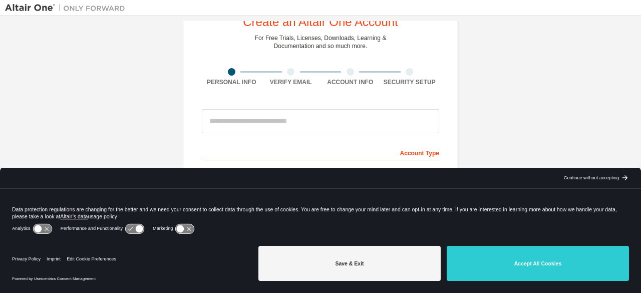
scroll to position [50, 0]
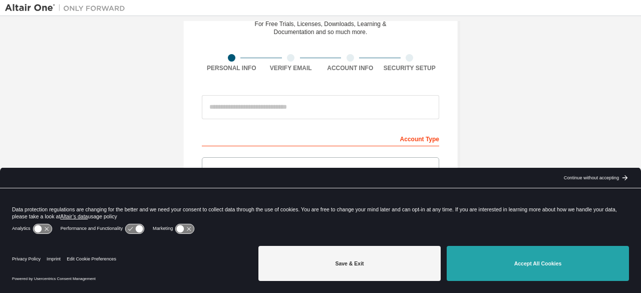
click at [586, 272] on button "Accept All Cookies" at bounding box center [538, 263] width 182 height 35
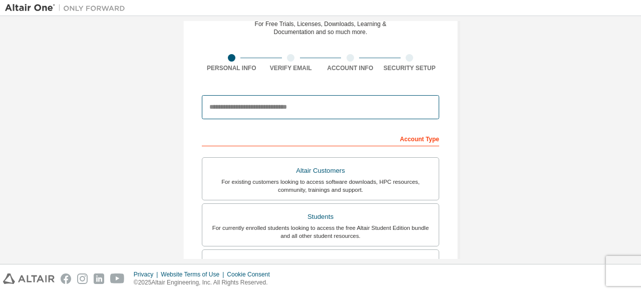
click at [374, 100] on input "email" at bounding box center [320, 107] width 237 height 24
type input "**********"
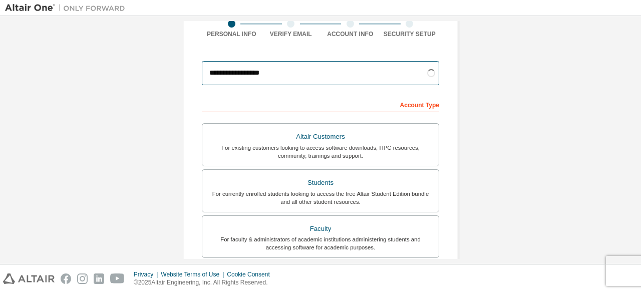
scroll to position [100, 0]
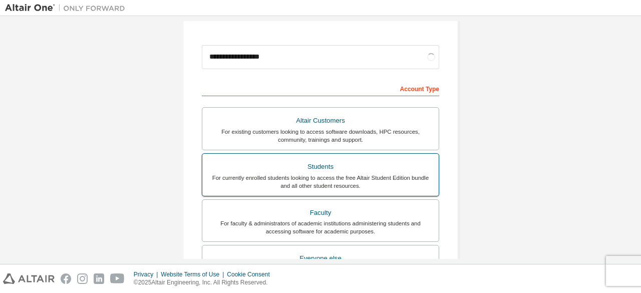
click at [337, 174] on div "For currently enrolled students looking to access the free Altair Student Editi…" at bounding box center [320, 182] width 224 height 16
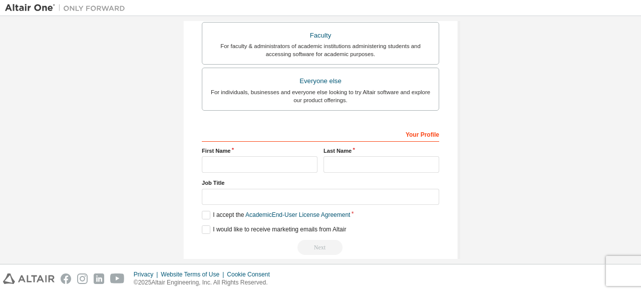
scroll to position [289, 0]
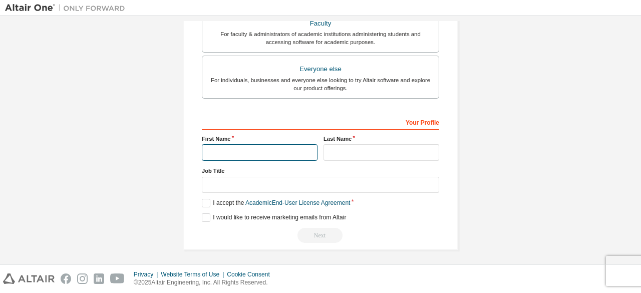
click at [270, 155] on input "text" at bounding box center [260, 152] width 116 height 17
type input "********"
type input "*****"
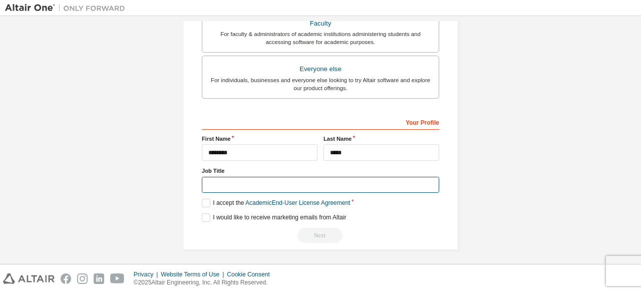
click at [253, 177] on input "text" at bounding box center [320, 185] width 237 height 17
type input "*******"
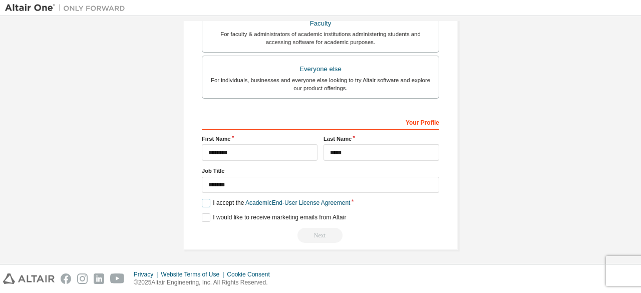
click at [203, 200] on label "I accept the Academic End-User License Agreement" at bounding box center [276, 203] width 148 height 9
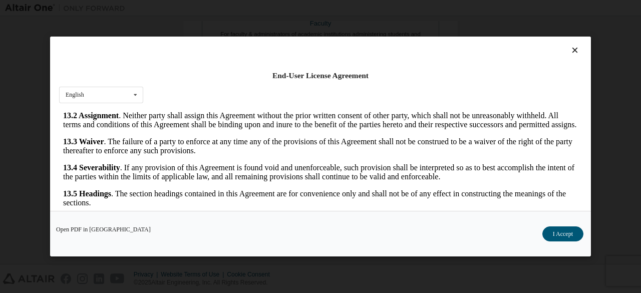
scroll to position [41, 0]
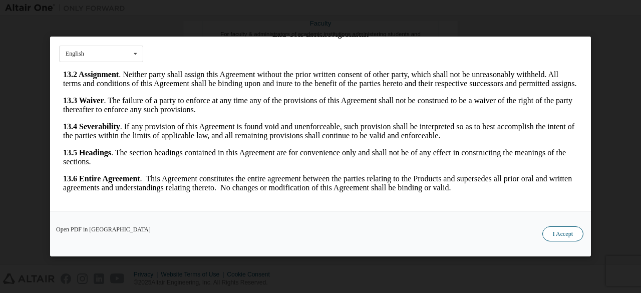
click at [566, 230] on button "I Accept" at bounding box center [562, 233] width 41 height 15
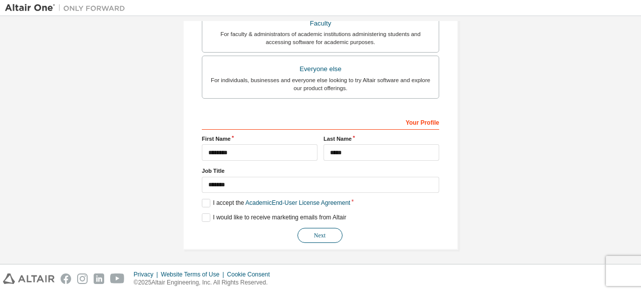
click at [324, 236] on button "Next" at bounding box center [319, 235] width 45 height 15
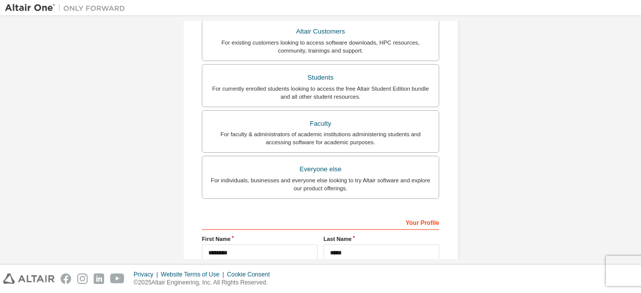
scroll to position [0, 0]
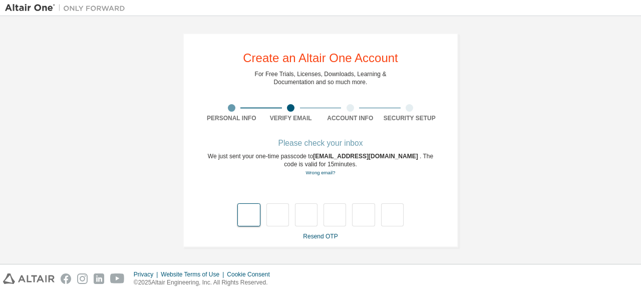
type input "*"
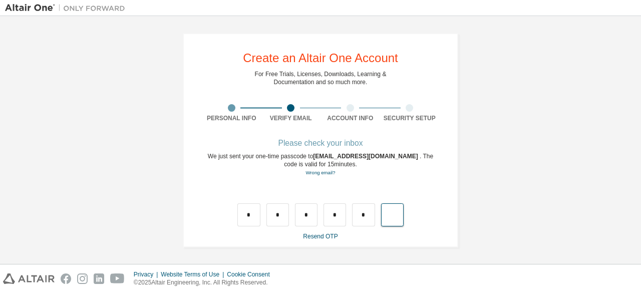
type input "*"
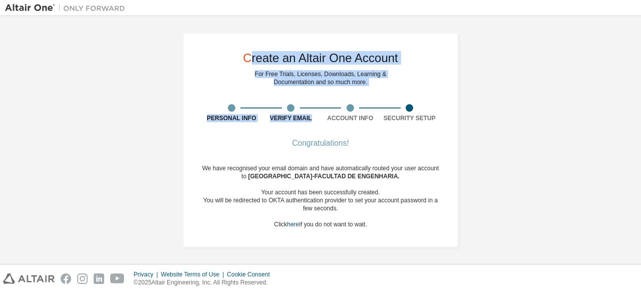
drag, startPoint x: 245, startPoint y: 49, endPoint x: 334, endPoint y: 97, distance: 100.8
click at [334, 97] on div "Create an Altair One Account For Free Trials, Licenses, Downloads, Learning & D…" at bounding box center [320, 140] width 275 height 214
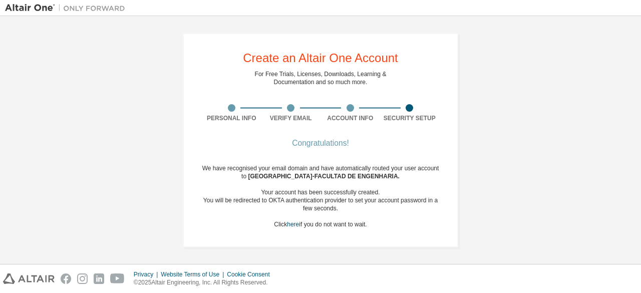
click at [432, 75] on div "Create an Altair One Account For Free Trials, Licenses, Downloads, Learning & D…" at bounding box center [320, 140] width 275 height 214
